Goal: Information Seeking & Learning: Learn about a topic

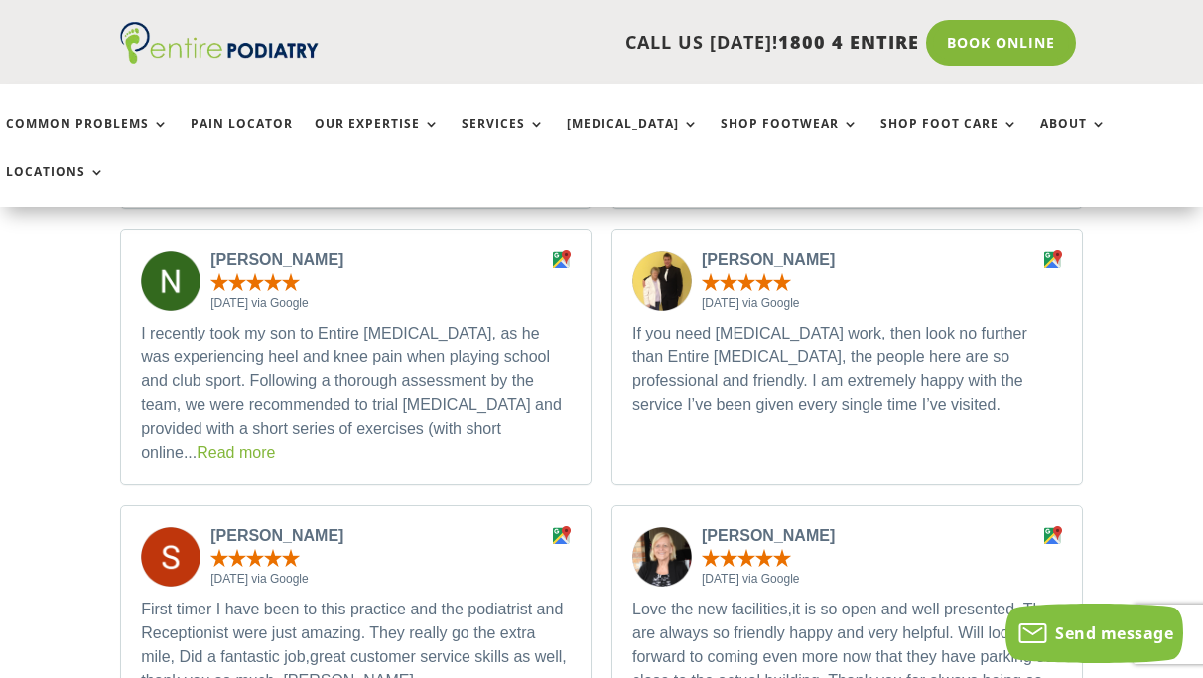
scroll to position [6052, 0]
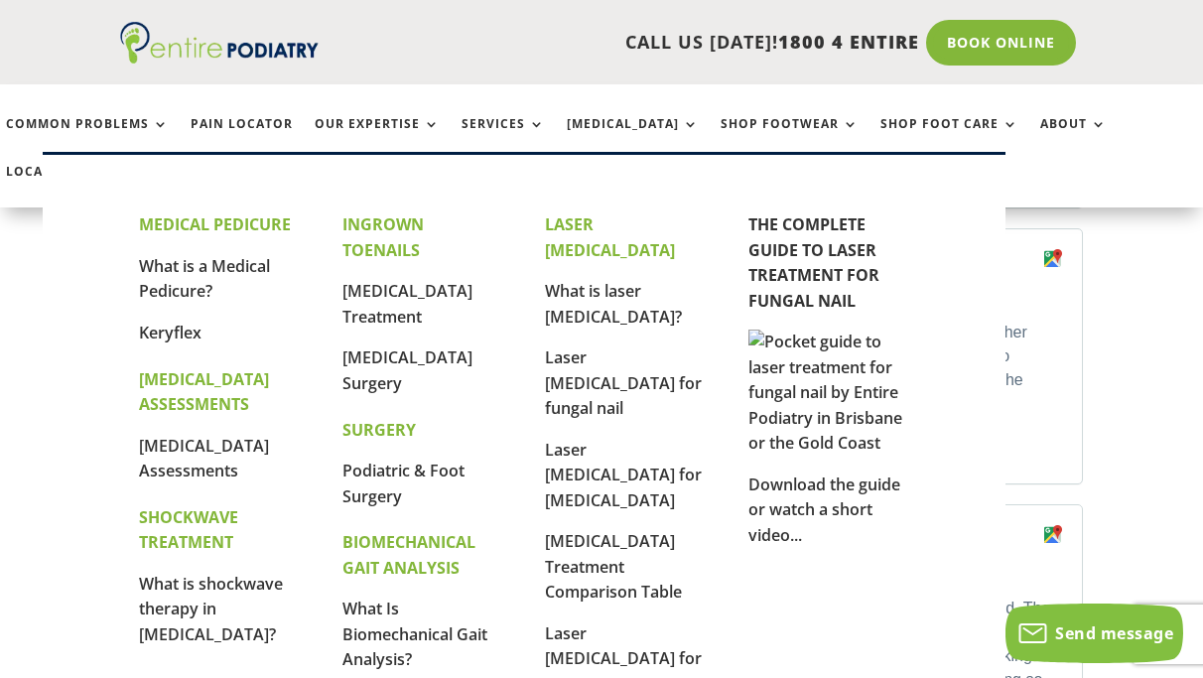
click at [602, 529] on p "[MEDICAL_DATA] Treatment Comparison Table" at bounding box center [625, 575] width 161 height 92
click at [588, 530] on link "[MEDICAL_DATA] Treatment Comparison Table" at bounding box center [613, 566] width 137 height 72
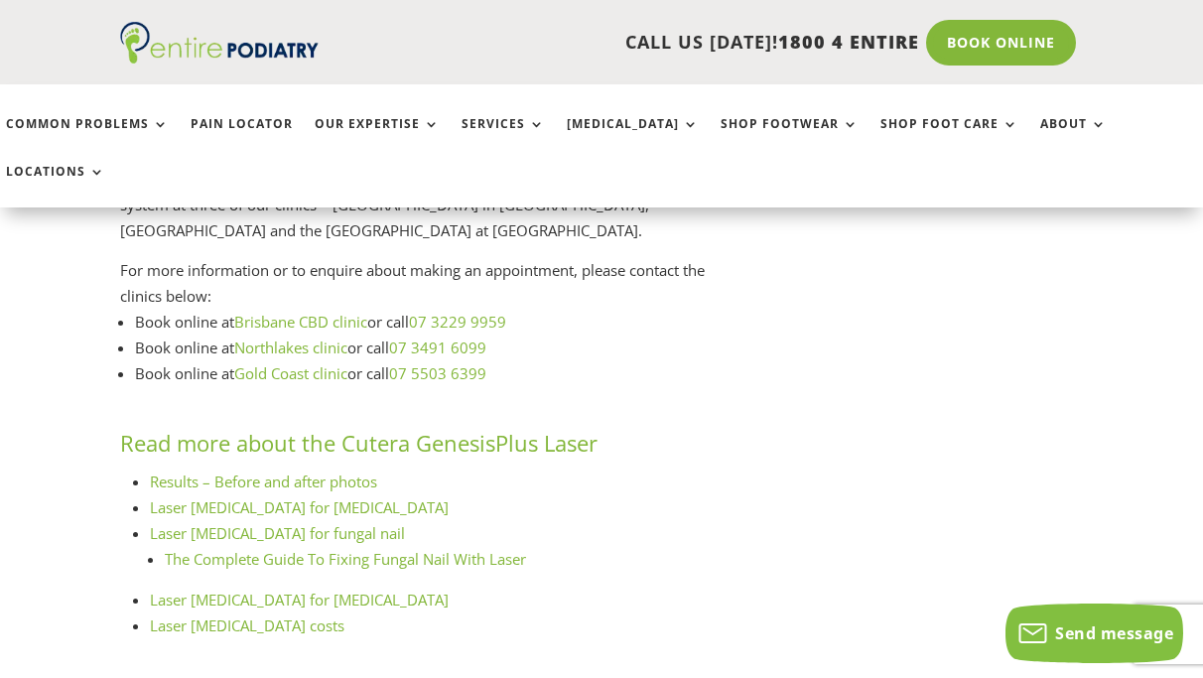
scroll to position [5353, 0]
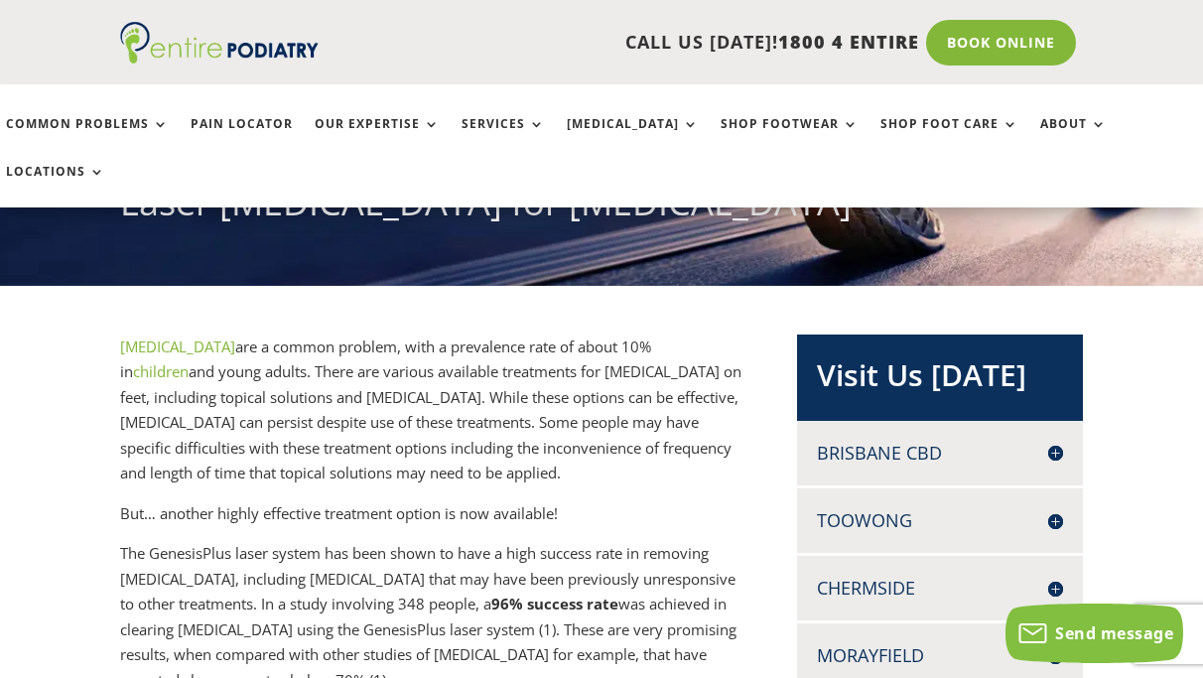
scroll to position [197, 0]
